Goal: Task Accomplishment & Management: Manage account settings

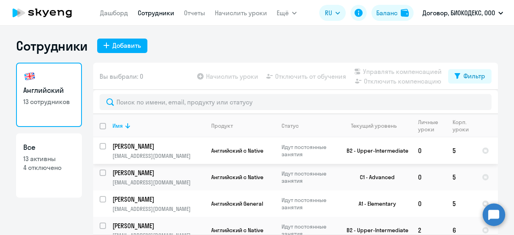
select select "30"
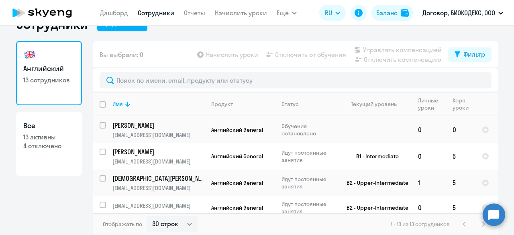
scroll to position [240, 0]
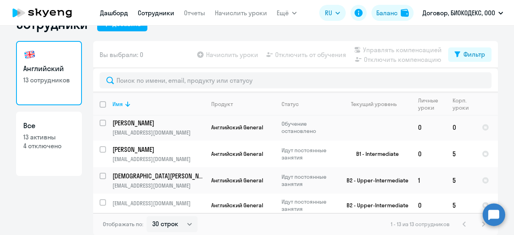
click at [116, 14] on link "Дашборд" at bounding box center [114, 13] width 28 height 8
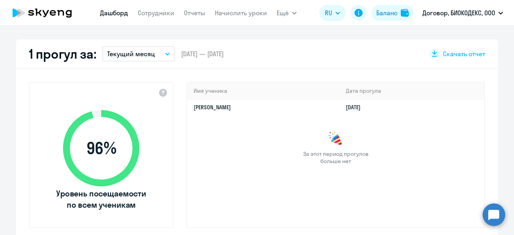
scroll to position [102, 0]
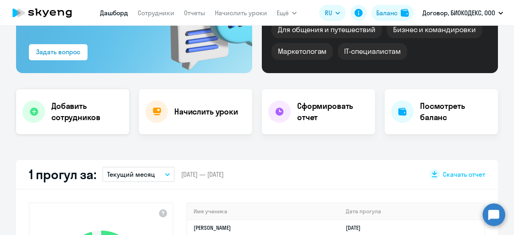
click at [99, 117] on h4 "Добавить сотрудников" at bounding box center [87, 111] width 72 height 23
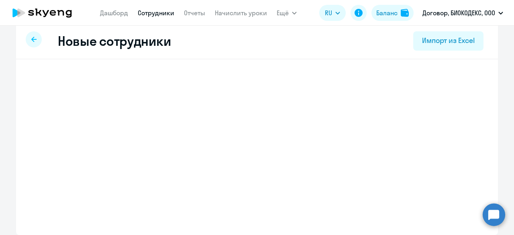
scroll to position [8, 0]
select select "english_adult_not_native_speaker"
select select "3"
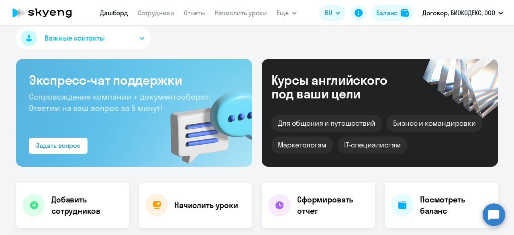
select select "30"
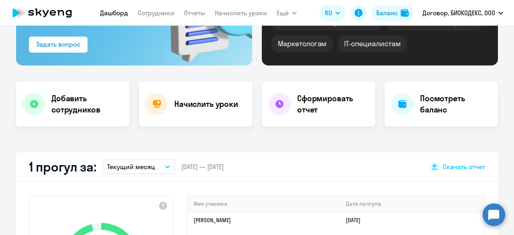
scroll to position [8, 0]
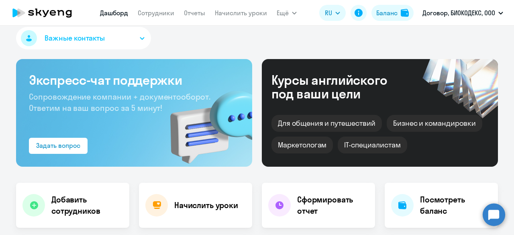
click at [112, 16] on link "Дашборд" at bounding box center [114, 13] width 28 height 8
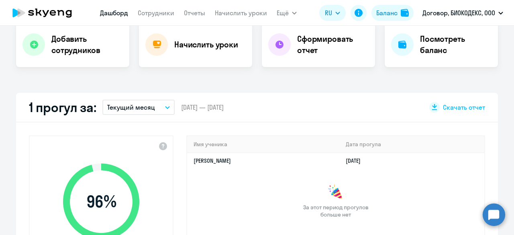
scroll to position [0, 0]
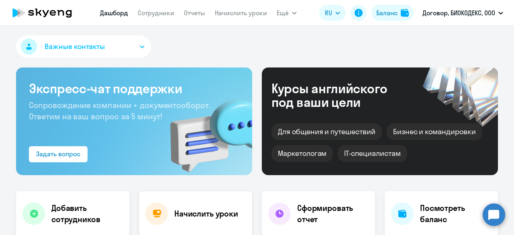
click at [182, 219] on h4 "Начислить уроки" at bounding box center [206, 213] width 64 height 11
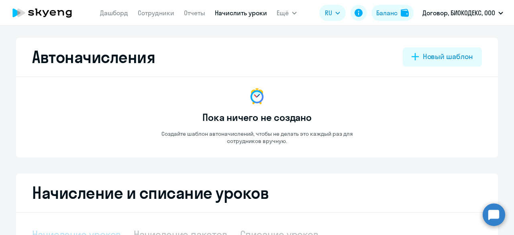
select select "10"
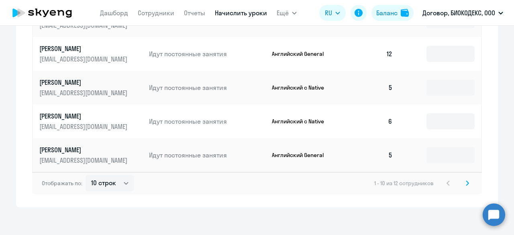
click at [463, 185] on svg-icon at bounding box center [468, 183] width 10 height 10
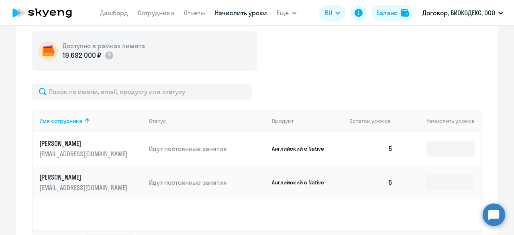
scroll to position [288, 0]
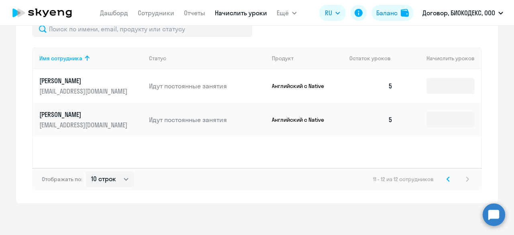
click at [447, 180] on icon at bounding box center [448, 179] width 2 height 4
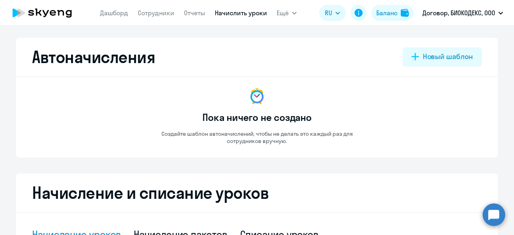
select select "10"
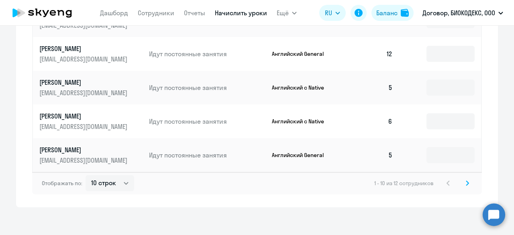
scroll to position [442, 0]
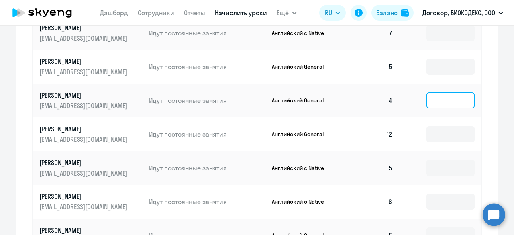
click at [438, 102] on input at bounding box center [451, 100] width 48 height 16
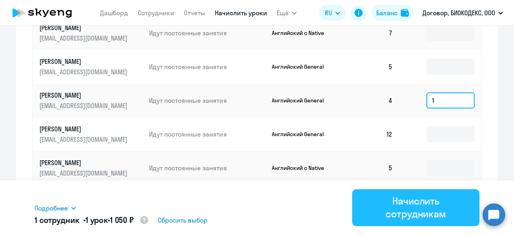
type input "1"
click at [430, 201] on div "Начислить сотрудникам" at bounding box center [416, 208] width 105 height 26
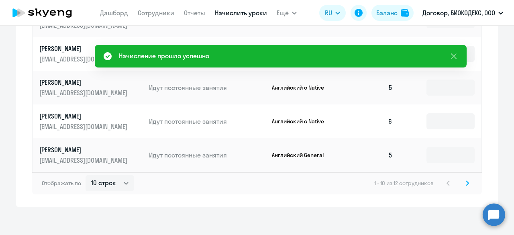
scroll to position [526, 0]
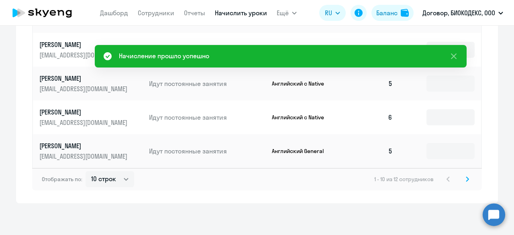
click at [466, 181] on icon at bounding box center [467, 179] width 3 height 6
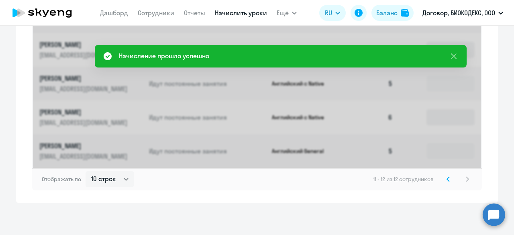
scroll to position [288, 0]
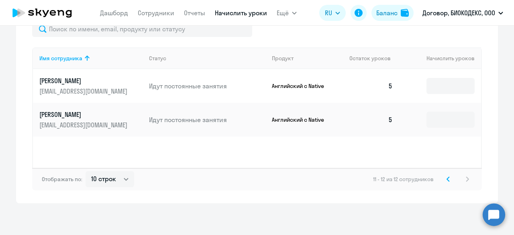
click at [447, 179] on icon at bounding box center [448, 179] width 3 height 6
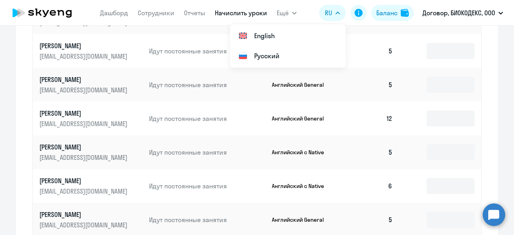
scroll to position [526, 0]
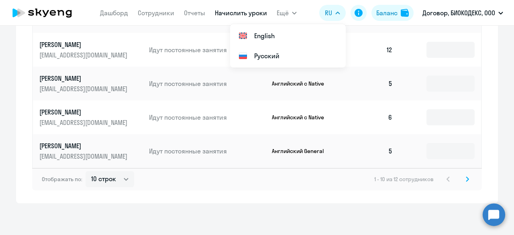
click at [467, 181] on svg-icon at bounding box center [468, 179] width 10 height 10
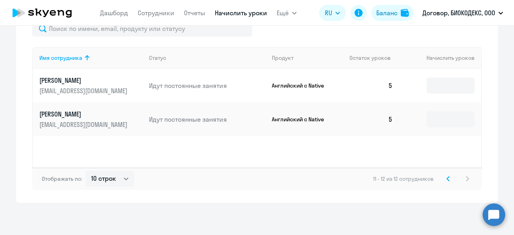
scroll to position [288, 0]
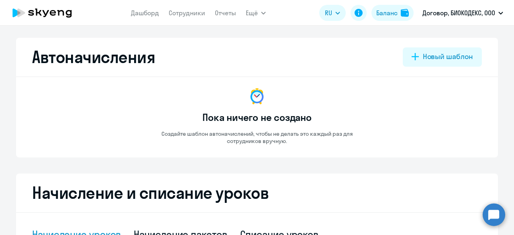
select select "10"
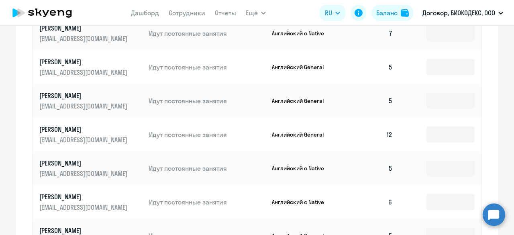
scroll to position [406, 0]
